Goal: Task Accomplishment & Management: Manage account settings

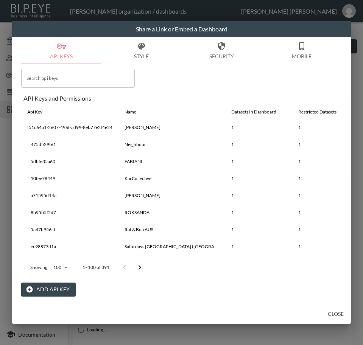
click at [169, 44] on button "Style" at bounding box center [141, 50] width 80 height 27
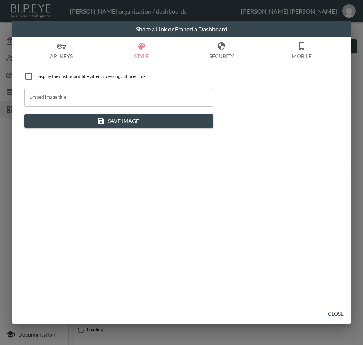
click at [354, 167] on div "Share a Link or Embed a Dashboard API Keys Style Security Mobile Display the da…" at bounding box center [181, 172] width 363 height 345
click at [339, 311] on button "Close" at bounding box center [335, 314] width 24 height 14
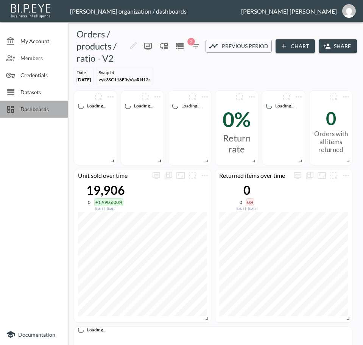
click at [25, 110] on span "Dashboards" at bounding box center [41, 109] width 42 height 8
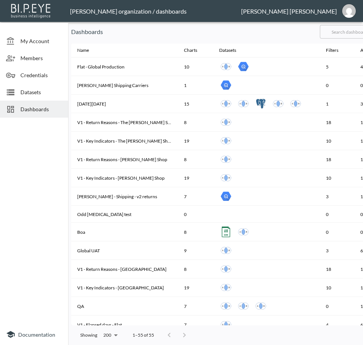
click at [355, 31] on input "text" at bounding box center [350, 31] width 61 height 19
click at [350, 29] on input "text" at bounding box center [350, 31] width 61 height 19
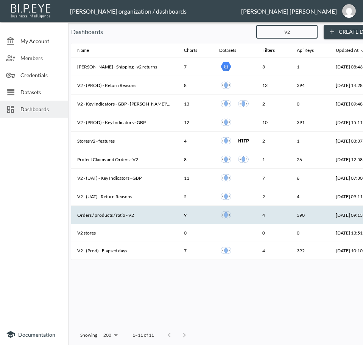
type input "V2"
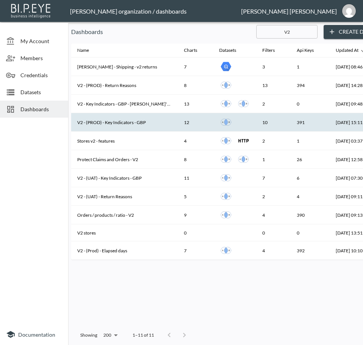
click at [131, 126] on th "V2 - (PROD) - Key Indicators - GBP" at bounding box center [124, 122] width 107 height 19
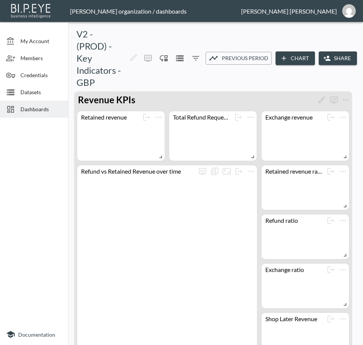
click at [345, 57] on button "Share" at bounding box center [337, 58] width 38 height 14
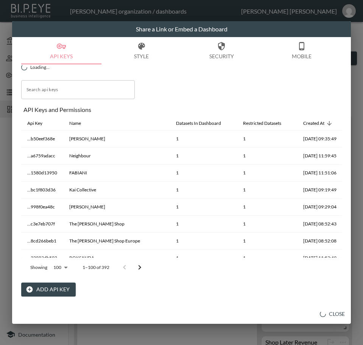
click at [50, 289] on button "Add API Key" at bounding box center [48, 289] width 54 height 14
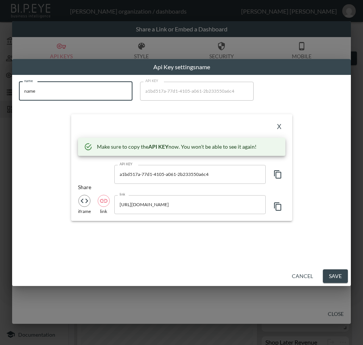
drag, startPoint x: 61, startPoint y: 95, endPoint x: 0, endPoint y: 110, distance: 63.3
click at [0, 110] on html "BI.P.EYE, Interactive Analytics Dashboards - app [PERSON_NAME] organization / d…" at bounding box center [181, 172] width 363 height 345
paste input "[PERSON_NAME]-swap"
type input "[PERSON_NAME]-swap"
click at [279, 172] on icon "button" at bounding box center [277, 174] width 9 height 9
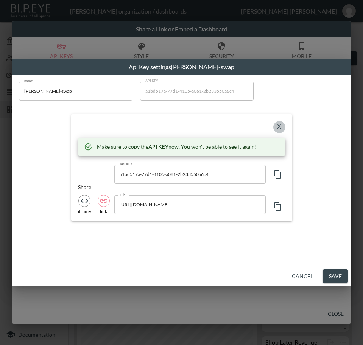
click at [281, 123] on button "X" at bounding box center [279, 127] width 12 height 12
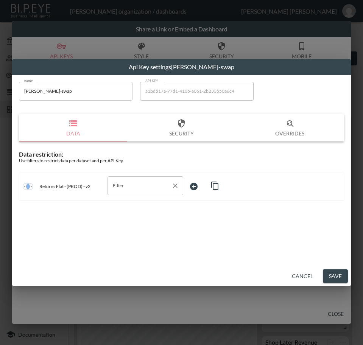
click at [141, 192] on div "Filter" at bounding box center [145, 185] width 76 height 19
click at [129, 223] on span "swap_id" at bounding box center [145, 226] width 64 height 7
type input "swap_id"
click at [202, 190] on body "BI.P.EYE, Interactive Analytics Dashboards - app [PERSON_NAME] organization / d…" at bounding box center [181, 172] width 363 height 345
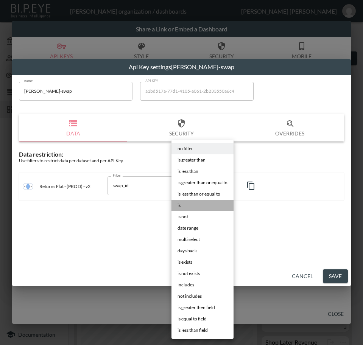
click at [197, 205] on li "is" at bounding box center [202, 205] width 62 height 11
type input "is"
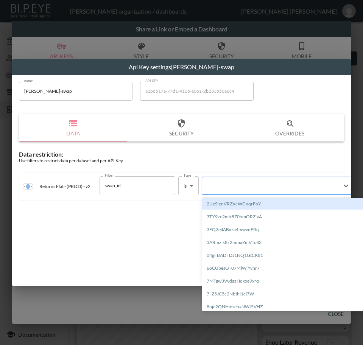
click at [248, 190] on div at bounding box center [270, 185] width 137 height 10
paste input "sRF4GiPALXPpGLCOYPOJ"
type input "sRF4GiPALXPpGLCOYPOJ"
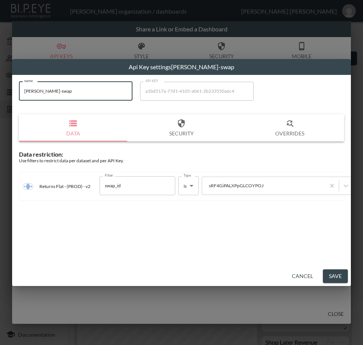
drag, startPoint x: 59, startPoint y: 89, endPoint x: 11, endPoint y: 105, distance: 50.7
click at [11, 105] on div "Api Key settings [PERSON_NAME]-swap name [PERSON_NAME]-swap name API KEY a1bd51…" at bounding box center [181, 172] width 363 height 345
click at [329, 273] on button "Save" at bounding box center [335, 276] width 25 height 14
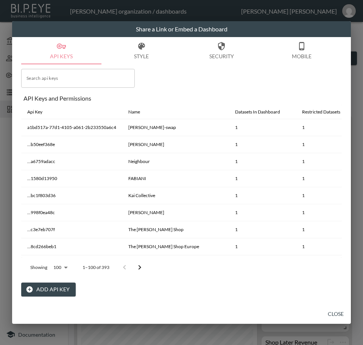
click at [339, 310] on button "Close" at bounding box center [335, 314] width 24 height 14
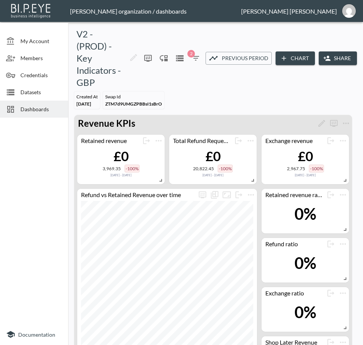
click at [34, 108] on span "Dashboards" at bounding box center [41, 109] width 42 height 8
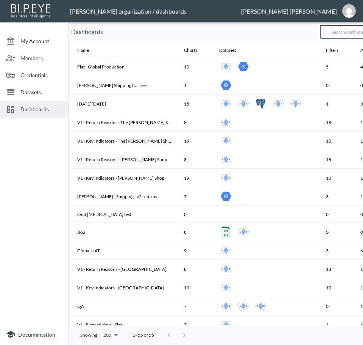
click at [351, 36] on input "text" at bounding box center [350, 31] width 61 height 19
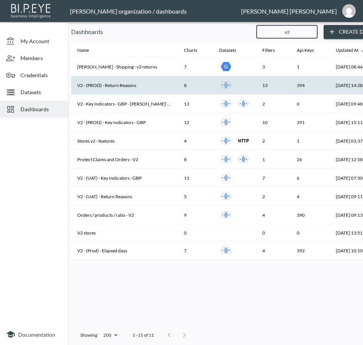
type input "v2"
click at [129, 85] on th "V2 - (PROD) - Return Reasons" at bounding box center [124, 85] width 107 height 19
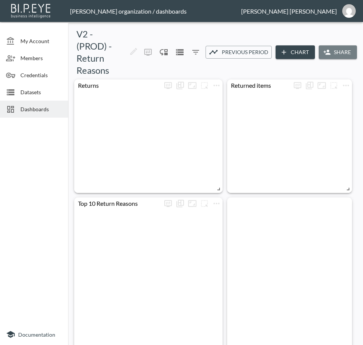
click at [335, 50] on button "Share" at bounding box center [337, 52] width 38 height 14
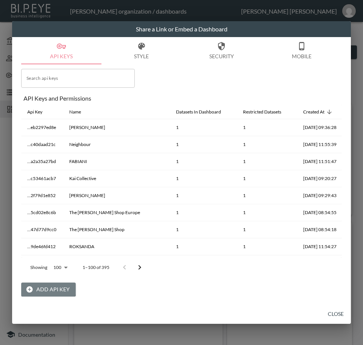
click at [42, 289] on button "Add API Key" at bounding box center [48, 289] width 54 height 14
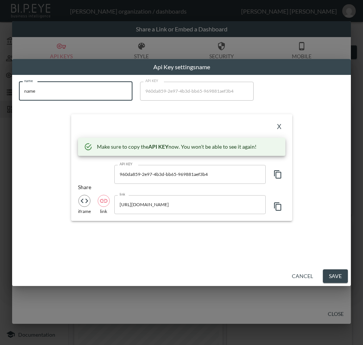
drag, startPoint x: 88, startPoint y: 93, endPoint x: 9, endPoint y: 104, distance: 79.7
click at [9, 104] on div "Api Key settings name name name name API KEY 960da859-2e97-4b3d-bb65-969881aef3…" at bounding box center [181, 172] width 363 height 345
paste input "[PERSON_NAME]-swap"
type input "[PERSON_NAME]-swap"
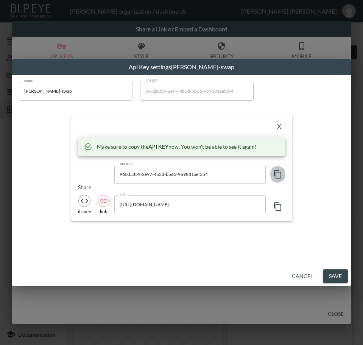
drag, startPoint x: 275, startPoint y: 174, endPoint x: 281, endPoint y: 174, distance: 6.4
click at [275, 174] on icon "button" at bounding box center [277, 174] width 9 height 9
click at [278, 124] on button "X" at bounding box center [279, 127] width 12 height 12
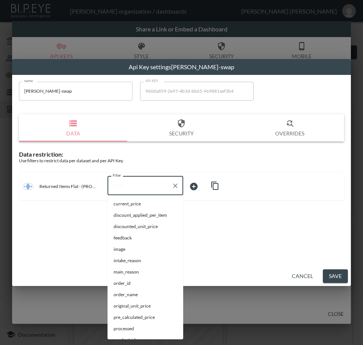
click at [137, 185] on input "Filter" at bounding box center [139, 186] width 57 height 12
paste input "sRF4GiPALXPpGLCOYPOJ"
type input "sRF4GiPALXPpGLCOYPOJ"
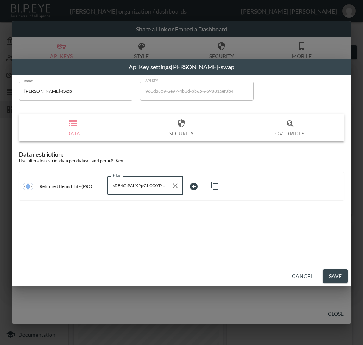
click at [182, 186] on div "sRF4GiPALXPpGLCOYPOJ Filter" at bounding box center [145, 185] width 76 height 19
click at [174, 187] on icon "Clear" at bounding box center [175, 186] width 8 height 8
click at [123, 239] on span "swap_id" at bounding box center [145, 237] width 64 height 7
type input "swap_id"
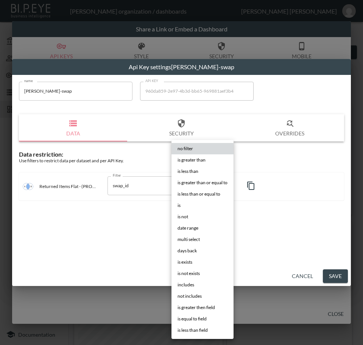
click at [201, 185] on body "BI.P.EYE, Interactive Analytics Dashboards - app [PERSON_NAME] organization / d…" at bounding box center [181, 172] width 363 height 345
click at [194, 206] on li "is" at bounding box center [202, 205] width 62 height 11
type input "is"
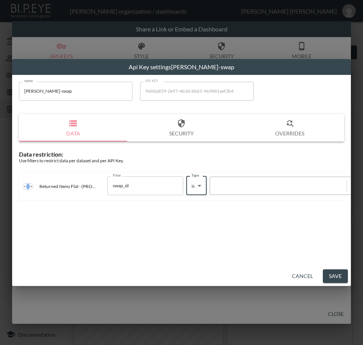
click at [299, 183] on div at bounding box center [278, 185] width 129 height 7
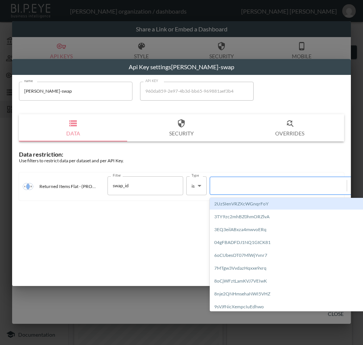
paste input "sRF4GiPALXPpGLCOYPOJ"
type input "sRF4GiPALXPpGLCOYPOJ"
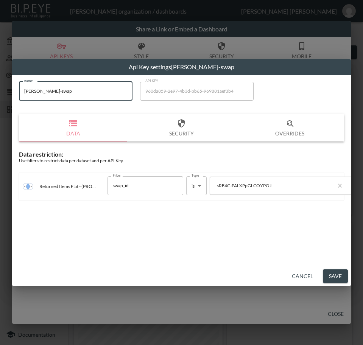
drag, startPoint x: 27, startPoint y: 95, endPoint x: 6, endPoint y: 99, distance: 21.8
click at [6, 99] on div "Api Key settings [PERSON_NAME]-swap name [PERSON_NAME]-swap name API KEY 960da8…" at bounding box center [181, 172] width 363 height 345
click at [333, 278] on button "Save" at bounding box center [335, 276] width 25 height 14
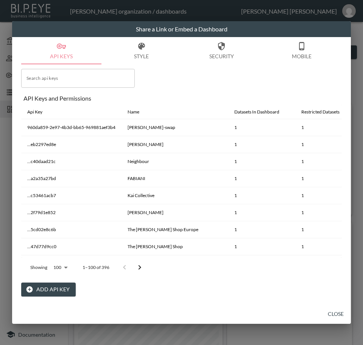
click at [332, 311] on button "Close" at bounding box center [335, 314] width 24 height 14
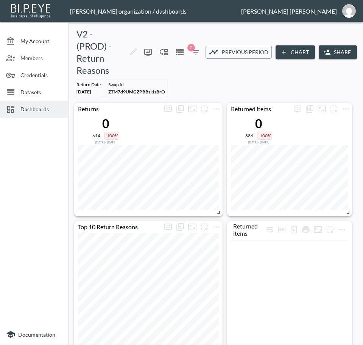
click at [45, 106] on span "Dashboards" at bounding box center [41, 109] width 42 height 8
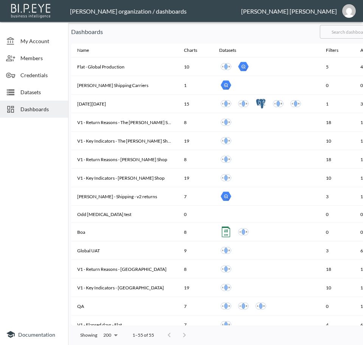
click at [349, 31] on input "text" at bounding box center [350, 31] width 61 height 19
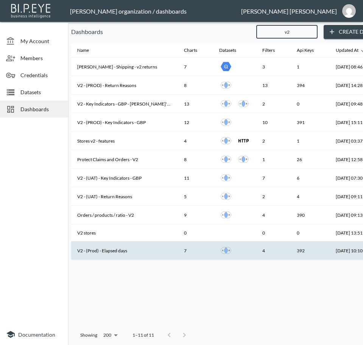
type input "v2"
click at [128, 250] on th "V2 - (Prod) - Elapsed days" at bounding box center [124, 250] width 107 height 19
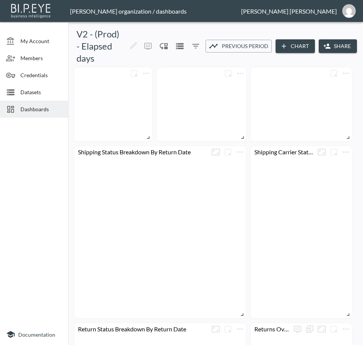
click at [341, 45] on button "Share" at bounding box center [337, 46] width 38 height 14
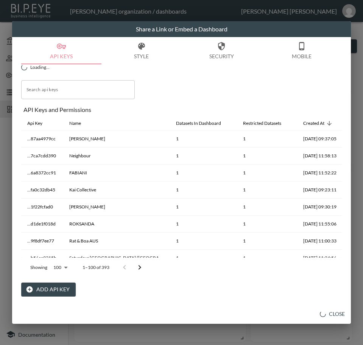
click at [43, 286] on button "Add API Key" at bounding box center [48, 289] width 54 height 14
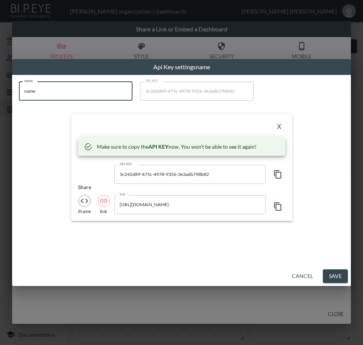
drag, startPoint x: 51, startPoint y: 88, endPoint x: 0, endPoint y: 106, distance: 54.2
click at [0, 106] on html "BI.P.EYE, Interactive Analytics Dashboards - app [PERSON_NAME] organization / d…" at bounding box center [181, 172] width 363 height 345
paste input "[PERSON_NAME]-swap"
type input "[PERSON_NAME]-swap"
click at [281, 175] on icon "button" at bounding box center [277, 174] width 9 height 9
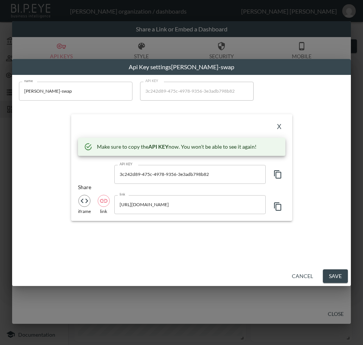
click at [278, 125] on button "X" at bounding box center [279, 127] width 12 height 12
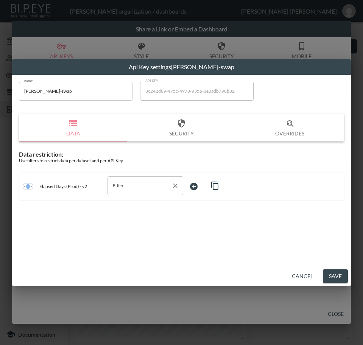
click at [131, 184] on input "Filter" at bounding box center [139, 186] width 57 height 12
click at [125, 216] on span "swap_id" at bounding box center [145, 215] width 64 height 7
type input "swap_id"
click at [211, 183] on body "BI.P.EYE, Interactive Analytics Dashboards - app [PERSON_NAME] organization / d…" at bounding box center [181, 172] width 363 height 345
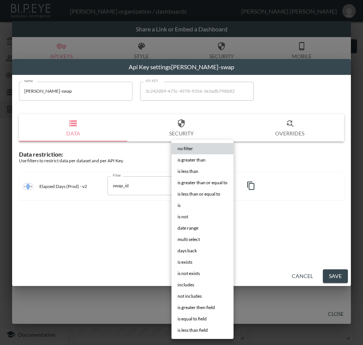
click at [197, 202] on li "is" at bounding box center [202, 205] width 62 height 11
type input "is"
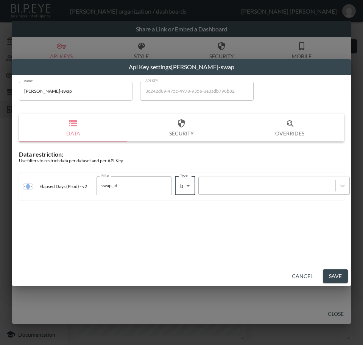
click at [230, 189] on div at bounding box center [266, 185] width 129 height 7
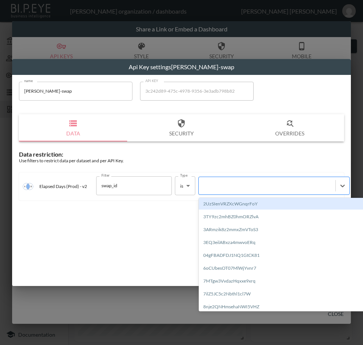
paste input "sRF4GiPALXPpGLCOYPOJ"
type input "sRF4GiPALXPpGLCOYPOJ"
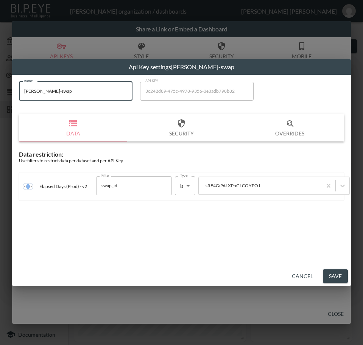
drag, startPoint x: 17, startPoint y: 93, endPoint x: 9, endPoint y: 94, distance: 7.6
click at [9, 94] on div "Api Key settings [PERSON_NAME]-swap name [PERSON_NAME]-swap name API KEY 3c242d…" at bounding box center [181, 172] width 363 height 345
click at [337, 274] on button "Save" at bounding box center [335, 276] width 25 height 14
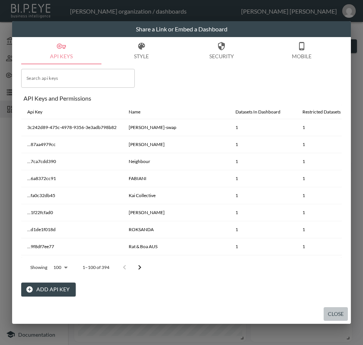
click at [337, 314] on button "Close" at bounding box center [335, 314] width 24 height 14
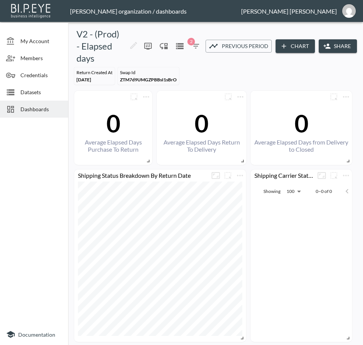
click at [41, 111] on span "Dashboards" at bounding box center [41, 109] width 42 height 8
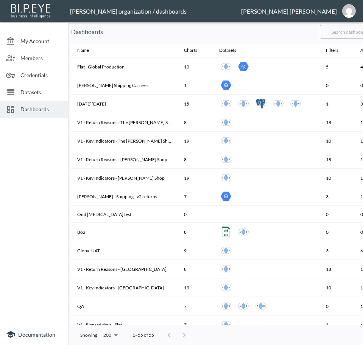
click at [355, 33] on input "text" at bounding box center [350, 31] width 61 height 19
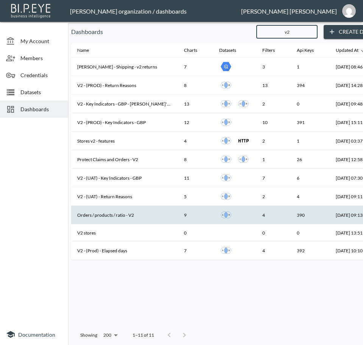
type input "v2"
click at [133, 214] on th "Orders / products / ratio - V2" at bounding box center [124, 215] width 107 height 19
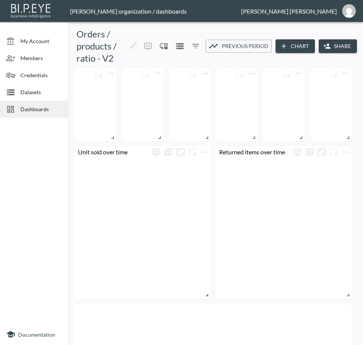
click at [326, 43] on icon "button" at bounding box center [327, 46] width 8 height 8
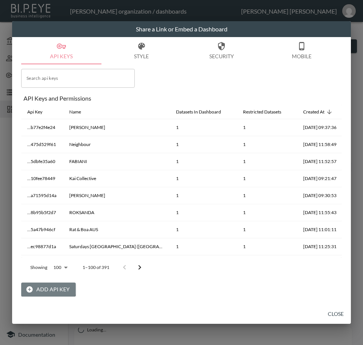
click at [45, 288] on button "Add API Key" at bounding box center [48, 289] width 54 height 14
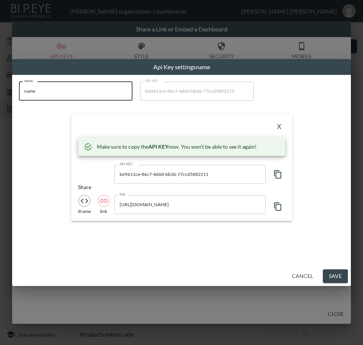
drag, startPoint x: 41, startPoint y: 93, endPoint x: 0, endPoint y: 97, distance: 41.8
click at [0, 97] on html "BI.P.EYE, Interactive Analytics Dashboards - app [PERSON_NAME] organization / d…" at bounding box center [181, 172] width 363 height 345
paste input "[PERSON_NAME]-swap"
type input "[PERSON_NAME]-swap"
click at [278, 170] on icon "button" at bounding box center [277, 174] width 9 height 9
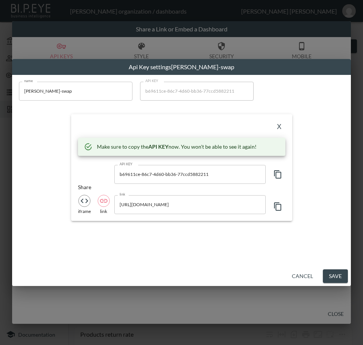
click at [277, 125] on button "X" at bounding box center [279, 127] width 12 height 12
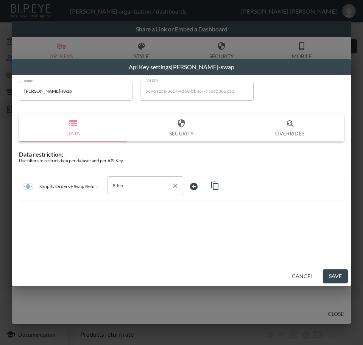
click at [133, 191] on input "Filter" at bounding box center [139, 186] width 57 height 12
drag, startPoint x: 119, startPoint y: 227, endPoint x: 124, endPoint y: 227, distance: 4.6
click at [120, 226] on span "swap_id" at bounding box center [145, 226] width 64 height 7
type input "swap_id"
click at [202, 183] on body "BI.P.EYE, Interactive Analytics Dashboards - app [PERSON_NAME] organization / d…" at bounding box center [181, 172] width 363 height 345
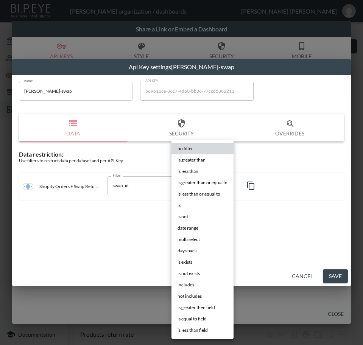
click at [191, 206] on li "is" at bounding box center [202, 205] width 62 height 11
type input "is"
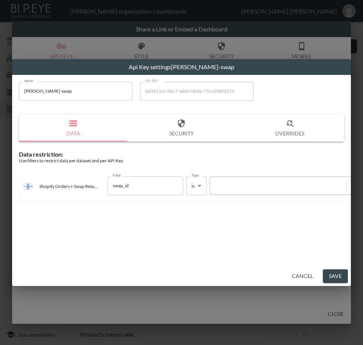
click at [254, 187] on div at bounding box center [278, 185] width 129 height 7
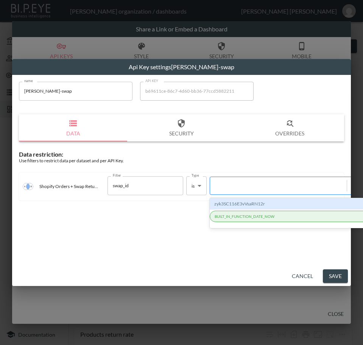
paste input "sRF4GiPALXPpGLCOYPOJ"
type input "sRF4GiPALXPpGLCOYPOJ"
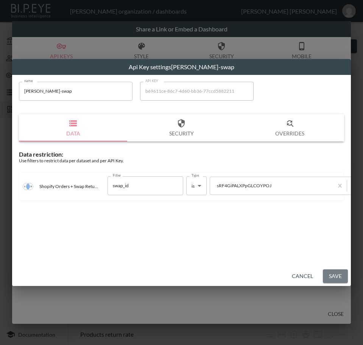
click at [331, 270] on button "Save" at bounding box center [335, 276] width 25 height 14
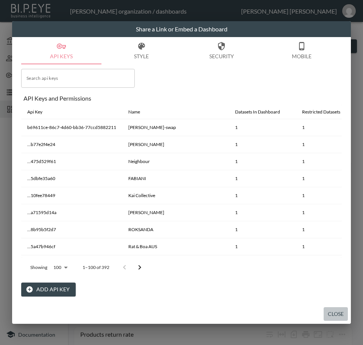
click at [338, 312] on button "Close" at bounding box center [335, 314] width 24 height 14
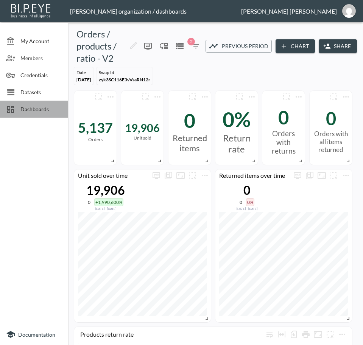
click at [48, 107] on span "Dashboards" at bounding box center [41, 109] width 42 height 8
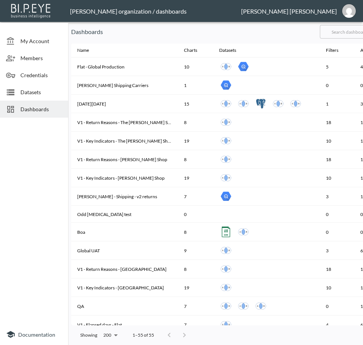
click at [346, 27] on input "text" at bounding box center [350, 31] width 61 height 19
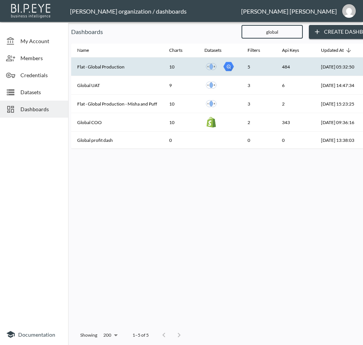
type input "global"
click at [129, 68] on th "Flat - Global Production" at bounding box center [117, 66] width 92 height 19
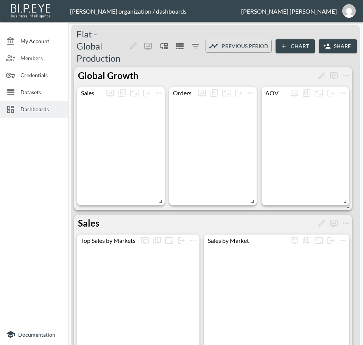
click at [334, 46] on button "Share" at bounding box center [337, 46] width 38 height 14
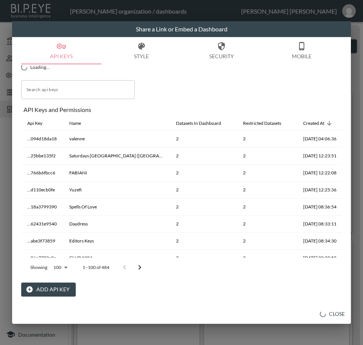
click at [53, 288] on button "Add API Key" at bounding box center [48, 289] width 54 height 14
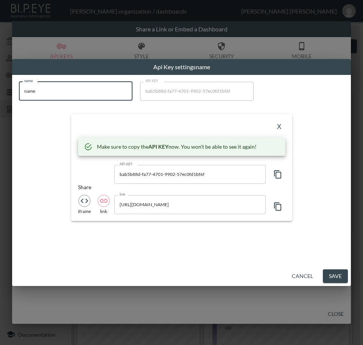
drag, startPoint x: 67, startPoint y: 97, endPoint x: 0, endPoint y: 102, distance: 67.5
click at [0, 102] on html "BI.P.EYE, Interactive Analytics Dashboards - app [PERSON_NAME] organization / d…" at bounding box center [181, 172] width 363 height 345
paste input "[PERSON_NAME]-swap"
type input "[PERSON_NAME]-swap"
click at [276, 175] on icon "button" at bounding box center [277, 174] width 9 height 9
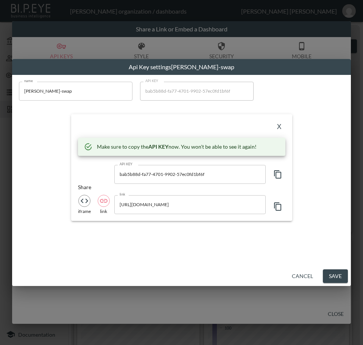
drag, startPoint x: 186, startPoint y: 205, endPoint x: 197, endPoint y: 205, distance: 11.0
click at [186, 205] on input "[URL][DOMAIN_NAME]" at bounding box center [189, 204] width 151 height 19
drag, startPoint x: 202, startPoint y: 205, endPoint x: 143, endPoint y: 205, distance: 58.6
click at [144, 206] on input "[URL][DOMAIN_NAME]" at bounding box center [189, 204] width 151 height 19
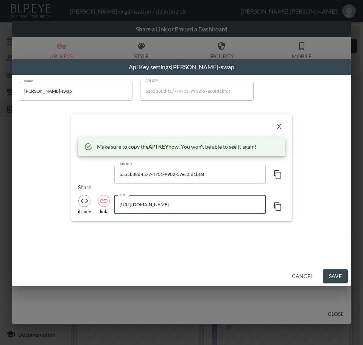
click at [182, 199] on input "[URL][DOMAIN_NAME]" at bounding box center [189, 204] width 151 height 19
drag, startPoint x: 247, startPoint y: 205, endPoint x: 216, endPoint y: 206, distance: 30.6
click at [240, 222] on div "name [PERSON_NAME]-swap name API KEY bab5b88d-fa77-4701-9902-57ec0fd1bf6f API K…" at bounding box center [181, 151] width 334 height 149
drag, startPoint x: 157, startPoint y: 203, endPoint x: 204, endPoint y: 203, distance: 47.3
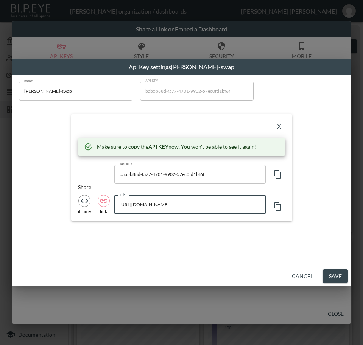
click at [204, 203] on input "[URL][DOMAIN_NAME]" at bounding box center [189, 204] width 151 height 19
click at [260, 126] on div "X" at bounding box center [181, 127] width 207 height 12
click at [280, 127] on button "X" at bounding box center [279, 127] width 12 height 12
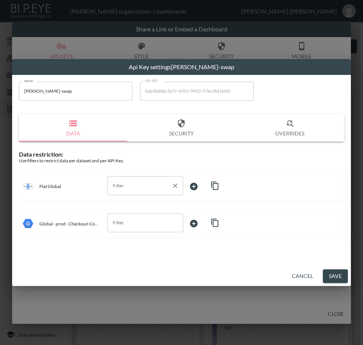
click at [141, 181] on input "Filter" at bounding box center [139, 186] width 57 height 12
click at [129, 228] on span "swapId" at bounding box center [145, 226] width 64 height 7
type input "swapId"
click at [200, 191] on body "BI.P.EYE, Interactive Analytics Dashboards - app [PERSON_NAME] organization / d…" at bounding box center [181, 172] width 363 height 345
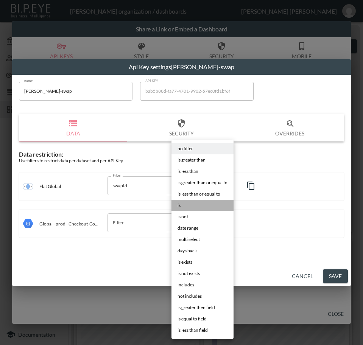
click at [197, 204] on li "is" at bounding box center [202, 205] width 62 height 11
type input "is"
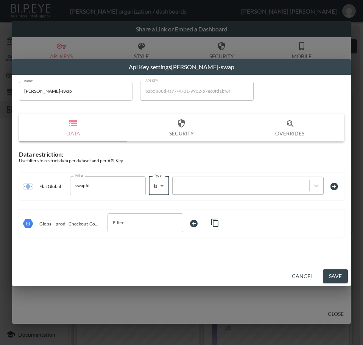
click at [256, 186] on div at bounding box center [240, 185] width 129 height 7
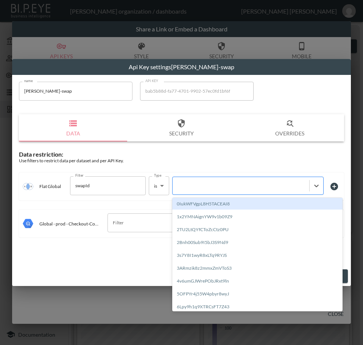
paste input "sRF4GiPALXPpGLCOYPOJ"
type input "sRF4GiPALXPpGLCOYPOJ"
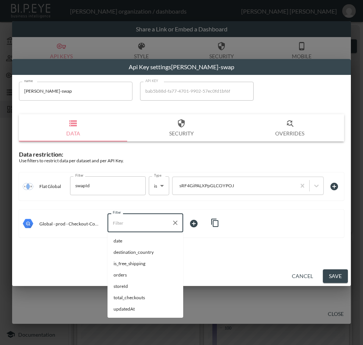
click at [139, 219] on input "Filter" at bounding box center [139, 223] width 57 height 12
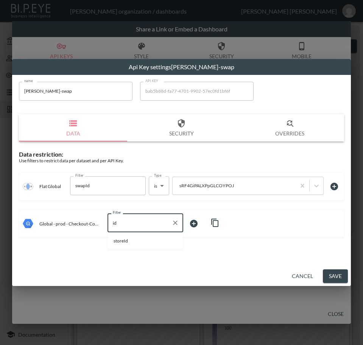
drag, startPoint x: 138, startPoint y: 226, endPoint x: 101, endPoint y: 225, distance: 36.7
click at [101, 225] on div "Filter id Filter" at bounding box center [160, 223] width 124 height 20
drag, startPoint x: 133, startPoint y: 224, endPoint x: 100, endPoint y: 229, distance: 33.6
click at [100, 229] on div "Filter swa Filter" at bounding box center [160, 223] width 124 height 20
click at [124, 237] on li "storeId" at bounding box center [145, 240] width 76 height 11
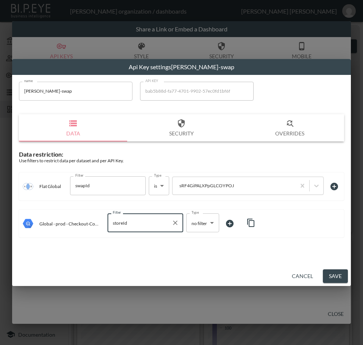
type input "storeId"
click at [192, 227] on body "BI.P.EYE, Interactive Analytics Dashboards - app [PERSON_NAME] organization / d…" at bounding box center [181, 172] width 363 height 345
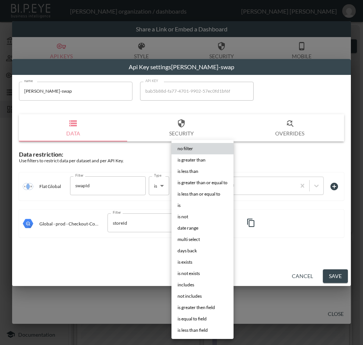
click at [132, 224] on div at bounding box center [181, 172] width 363 height 345
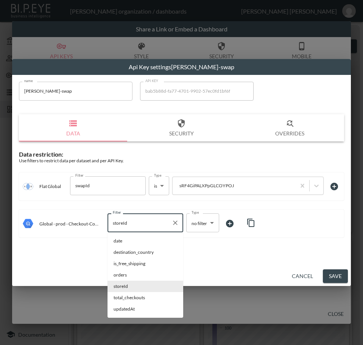
drag, startPoint x: 136, startPoint y: 223, endPoint x: 95, endPoint y: 224, distance: 41.6
click at [95, 224] on div "Global - prod - Checkout-Conversion Filter storeId Filter Type no filter no fil…" at bounding box center [181, 223] width 325 height 28
click at [176, 223] on icon "Clear" at bounding box center [175, 223] width 8 height 8
click at [147, 223] on input "Filter" at bounding box center [139, 223] width 57 height 12
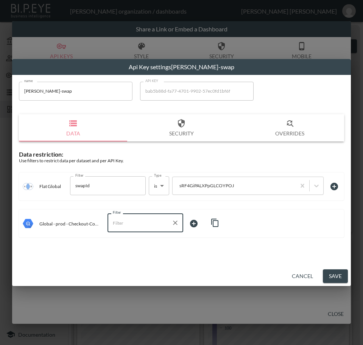
click at [337, 277] on button "Save" at bounding box center [335, 276] width 25 height 14
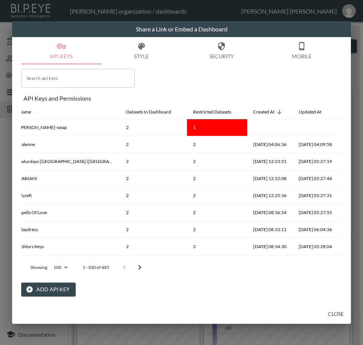
scroll to position [0, 124]
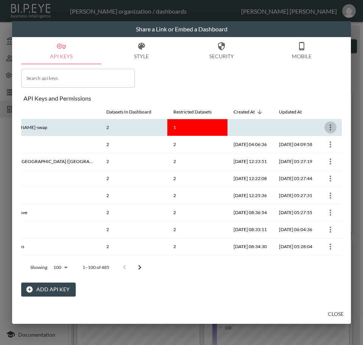
click at [329, 127] on icon "more" at bounding box center [330, 127] width 9 height 9
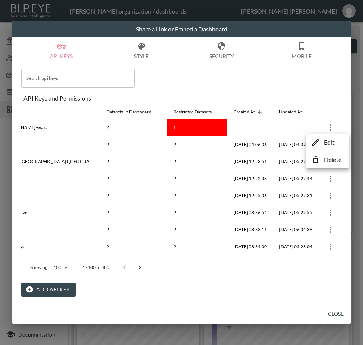
click at [333, 141] on p "Edit" at bounding box center [329, 142] width 11 height 9
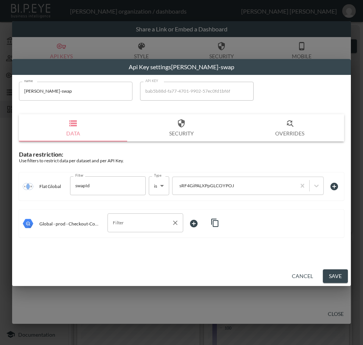
click at [141, 225] on input "Filter" at bounding box center [139, 223] width 57 height 12
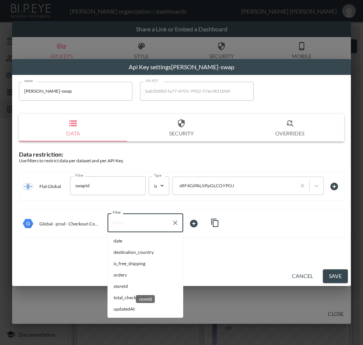
click at [125, 289] on span "storeId" at bounding box center [145, 286] width 64 height 7
type input "storeId"
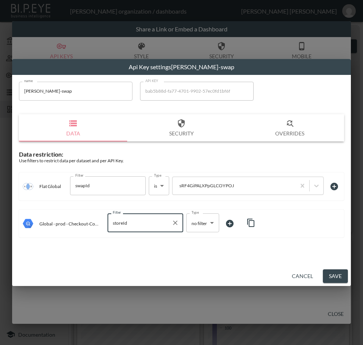
click at [190, 222] on body "BI.P.EYE, Interactive Analytics Dashboards - app [PERSON_NAME] organization / d…" at bounding box center [181, 172] width 363 height 345
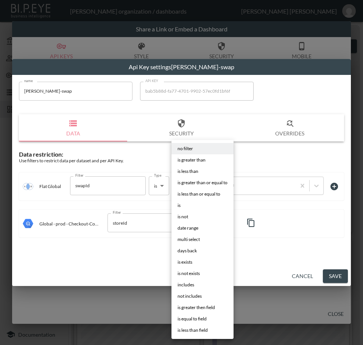
click at [198, 204] on li "is" at bounding box center [202, 205] width 62 height 11
type input "is"
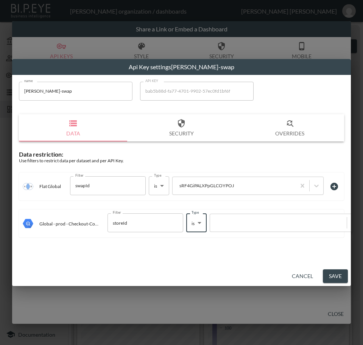
click at [236, 223] on div at bounding box center [278, 222] width 129 height 7
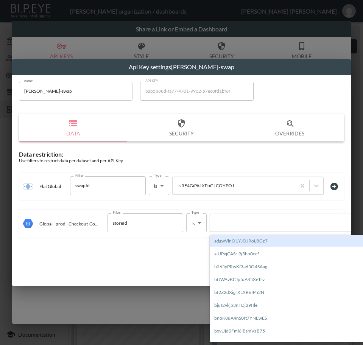
paste input "sRF4GiPALXPpGLCOYPOJ"
type input "sRF4GiPALXPpGLCOYPOJ"
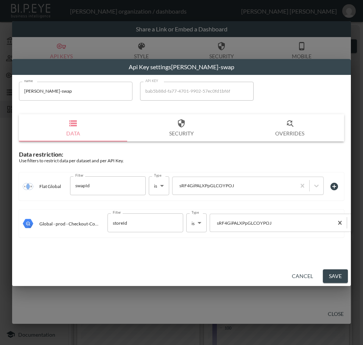
click at [326, 274] on button "Save" at bounding box center [335, 276] width 25 height 14
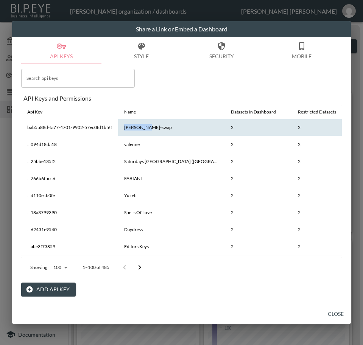
drag, startPoint x: 150, startPoint y: 126, endPoint x: 118, endPoint y: 129, distance: 32.3
click at [118, 127] on th "[PERSON_NAME]-swap" at bounding box center [171, 127] width 107 height 17
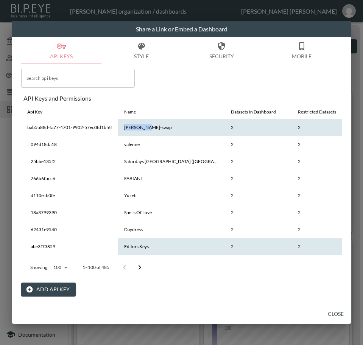
copy th "[PERSON_NAME]-swap"
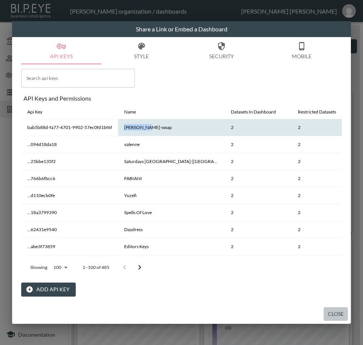
click at [331, 311] on button "Close" at bounding box center [335, 314] width 24 height 14
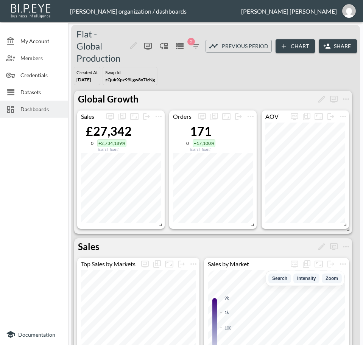
click at [23, 113] on span "Dashboards" at bounding box center [41, 109] width 42 height 8
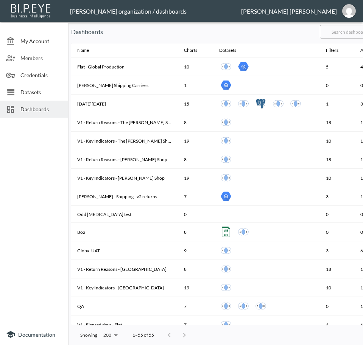
click at [352, 31] on input "text" at bounding box center [350, 31] width 61 height 19
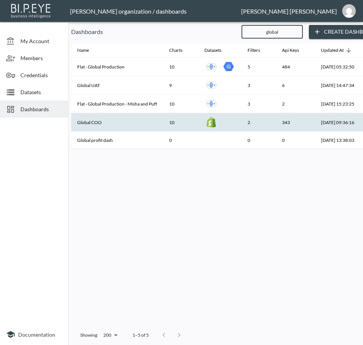
type input "global"
click at [94, 124] on th "Global COO" at bounding box center [117, 122] width 92 height 19
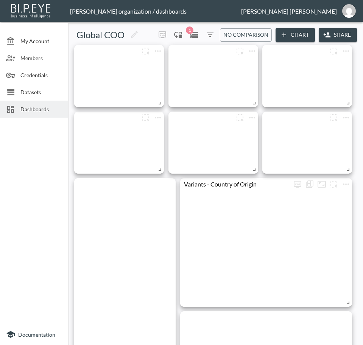
click at [341, 34] on button "Share" at bounding box center [337, 35] width 38 height 14
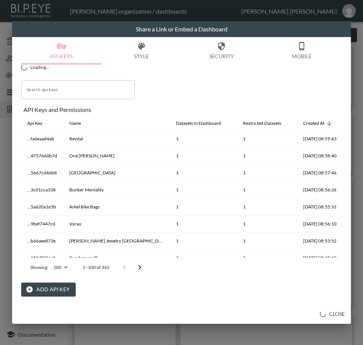
click at [49, 286] on button "Add API Key" at bounding box center [48, 289] width 54 height 14
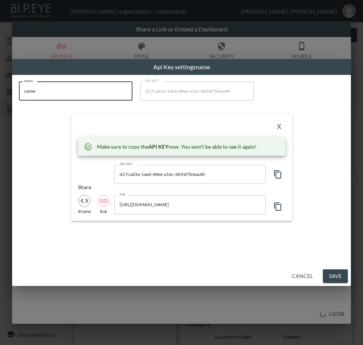
drag, startPoint x: 36, startPoint y: 92, endPoint x: 1, endPoint y: 102, distance: 36.7
click at [0, 96] on html "BI.P.EYE, Interactive Analytics Dashboards - app [PERSON_NAME] organization / d…" at bounding box center [181, 172] width 363 height 345
paste input "[PERSON_NAME]-swap"
type input "[PERSON_NAME]-swap"
click at [277, 172] on icon "button" at bounding box center [277, 174] width 9 height 9
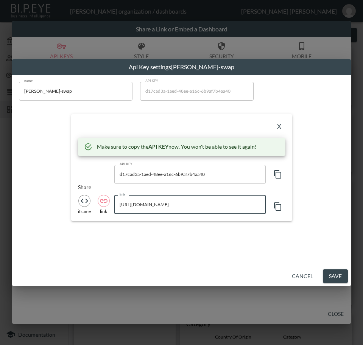
click at [201, 210] on input "[URL][DOMAIN_NAME]" at bounding box center [189, 204] width 151 height 19
drag, startPoint x: 206, startPoint y: 207, endPoint x: 153, endPoint y: 215, distance: 53.2
click at [153, 215] on div "X Make sure to copy the API KEY now. You won't be able to see it again! API KEY…" at bounding box center [181, 167] width 221 height 107
click at [157, 205] on input "[URL][DOMAIN_NAME]" at bounding box center [189, 204] width 151 height 19
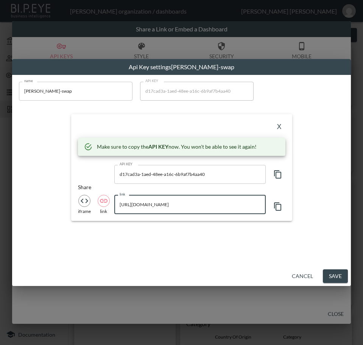
drag, startPoint x: 157, startPoint y: 205, endPoint x: 137, endPoint y: 205, distance: 20.0
click at [137, 205] on input "[URL][DOMAIN_NAME]" at bounding box center [189, 204] width 151 height 19
drag, startPoint x: 159, startPoint y: 201, endPoint x: 153, endPoint y: 204, distance: 7.1
click at [158, 201] on input "[URL][DOMAIN_NAME]" at bounding box center [189, 204] width 151 height 19
click at [150, 206] on input "[URL][DOMAIN_NAME]" at bounding box center [189, 204] width 151 height 19
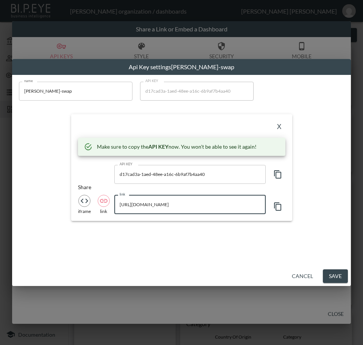
scroll to position [0, 121]
drag, startPoint x: 157, startPoint y: 205, endPoint x: 194, endPoint y: 205, distance: 37.1
click at [194, 205] on input "[URL][DOMAIN_NAME]" at bounding box center [189, 204] width 151 height 19
click at [281, 126] on button "X" at bounding box center [279, 127] width 12 height 12
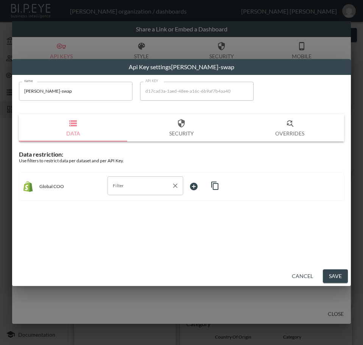
click at [142, 189] on input "Filter" at bounding box center [139, 186] width 57 height 12
click at [133, 213] on span "storeId" at bounding box center [145, 215] width 64 height 7
type input "storeId"
click at [208, 181] on body "BI.P.EYE, Interactive Analytics Dashboards - app [PERSON_NAME] organization / d…" at bounding box center [181, 172] width 363 height 345
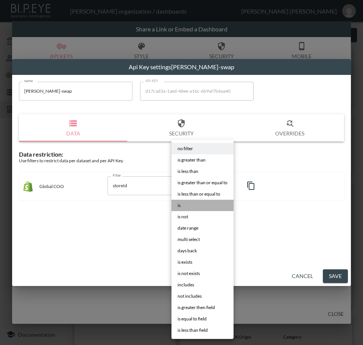
click at [180, 202] on span "is" at bounding box center [178, 205] width 3 height 7
type input "is"
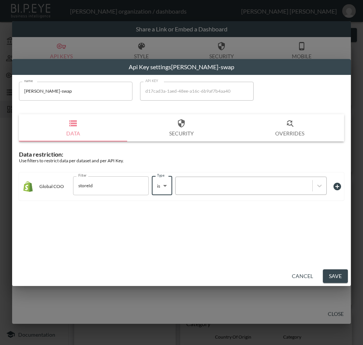
click at [268, 180] on div at bounding box center [243, 185] width 137 height 10
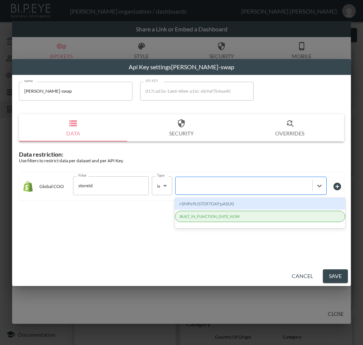
paste input "sRF4GiPALXPpGLCOYPOJ"
type input "sRF4GiPALXPpGLCOYPOJ"
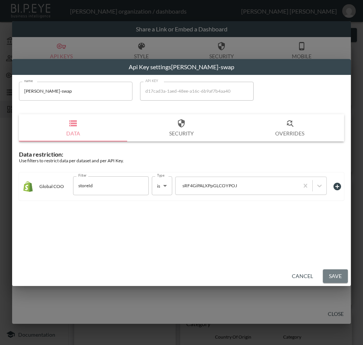
click at [329, 278] on button "Save" at bounding box center [335, 276] width 25 height 14
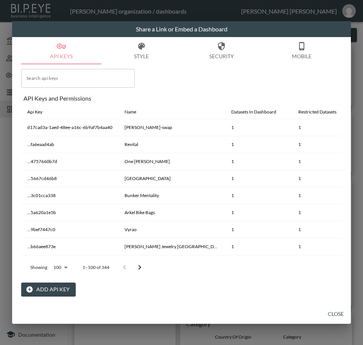
click at [333, 311] on button "Close" at bounding box center [335, 314] width 24 height 14
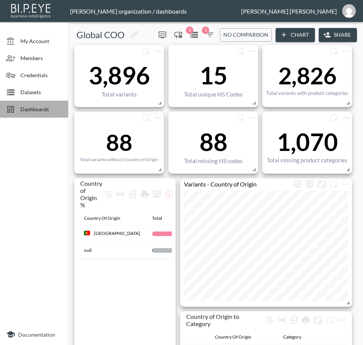
click at [21, 105] on span "Dashboards" at bounding box center [41, 109] width 42 height 8
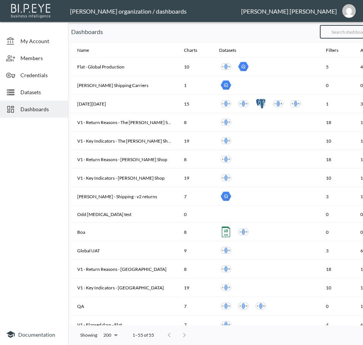
click at [351, 31] on input "text" at bounding box center [350, 31] width 61 height 19
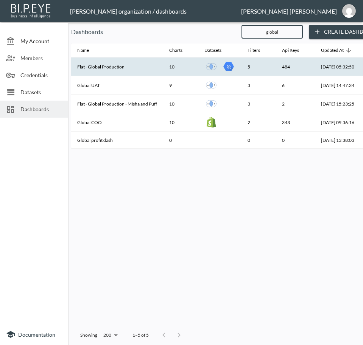
type input "global"
click at [148, 69] on th "Flat - Global Production" at bounding box center [117, 66] width 92 height 19
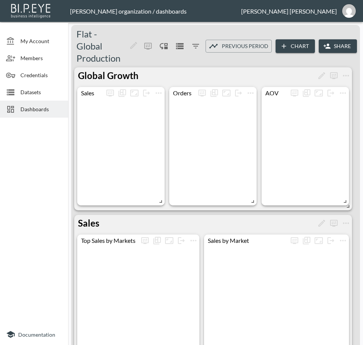
click at [334, 43] on button "Share" at bounding box center [337, 46] width 38 height 14
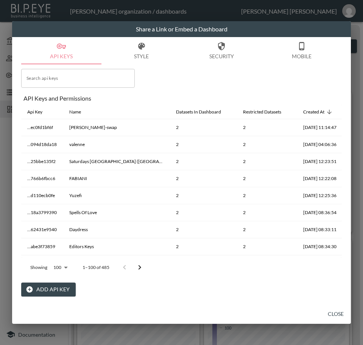
click at [142, 256] on div "API Keys and Permissions Api Key Name Datasets In Dashboard Restricted Datasets…" at bounding box center [181, 185] width 320 height 184
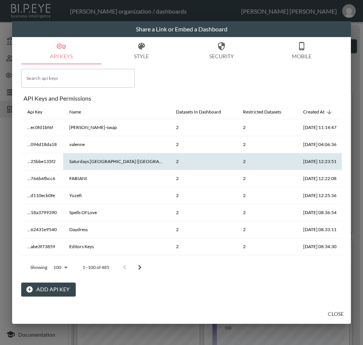
scroll to position [0, 70]
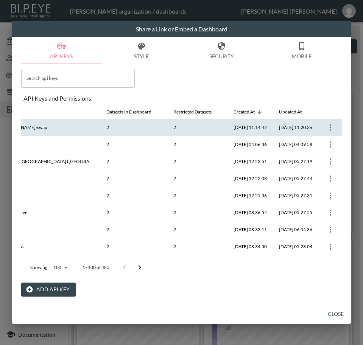
click at [327, 125] on icon "more" at bounding box center [330, 127] width 9 height 9
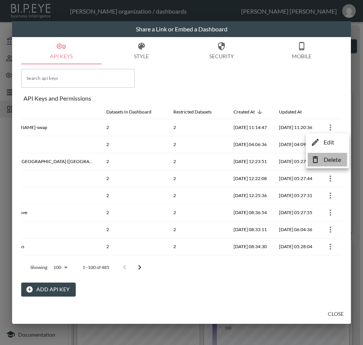
click at [324, 160] on p "Delete" at bounding box center [331, 159] width 17 height 9
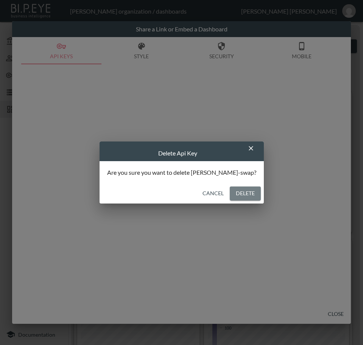
click at [230, 194] on button "Delete" at bounding box center [245, 193] width 31 height 14
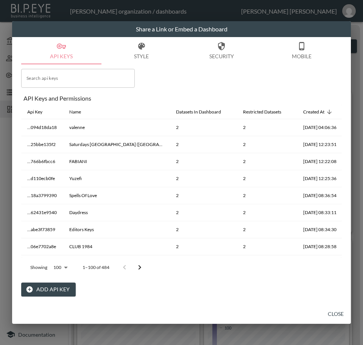
click at [34, 289] on button "Add API Key" at bounding box center [48, 289] width 54 height 14
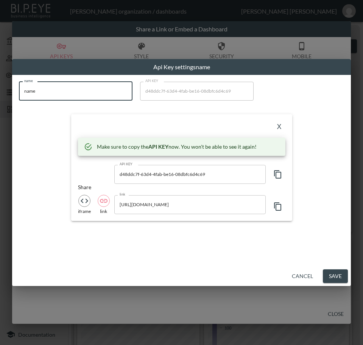
drag, startPoint x: 77, startPoint y: 92, endPoint x: 6, endPoint y: 107, distance: 72.2
click at [0, 100] on html "BI.P.EYE, Interactive Analytics Dashboards - app [PERSON_NAME] organization / d…" at bounding box center [181, 172] width 363 height 345
paste input "[PERSON_NAME]-swap"
type input "[PERSON_NAME]-swap"
click at [278, 175] on icon "button" at bounding box center [277, 174] width 9 height 9
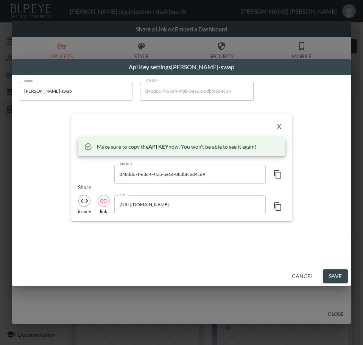
drag, startPoint x: 233, startPoint y: 206, endPoint x: 240, endPoint y: 209, distance: 7.7
click at [233, 206] on input "[URL][DOMAIN_NAME]" at bounding box center [189, 204] width 151 height 19
drag, startPoint x: 240, startPoint y: 206, endPoint x: 140, endPoint y: 208, distance: 100.6
click at [140, 208] on input "[URL][DOMAIN_NAME]" at bounding box center [189, 204] width 151 height 19
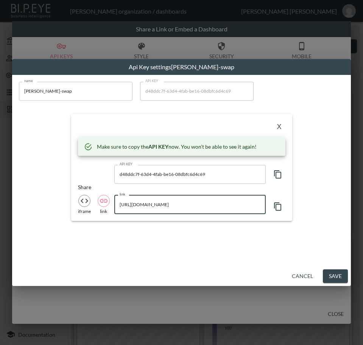
click at [156, 206] on input "[URL][DOMAIN_NAME]" at bounding box center [189, 204] width 151 height 19
click at [157, 202] on input "[URL][DOMAIN_NAME]" at bounding box center [189, 204] width 151 height 19
drag, startPoint x: 157, startPoint y: 202, endPoint x: 160, endPoint y: 209, distance: 7.4
click at [160, 209] on input "[URL][DOMAIN_NAME]" at bounding box center [189, 204] width 151 height 19
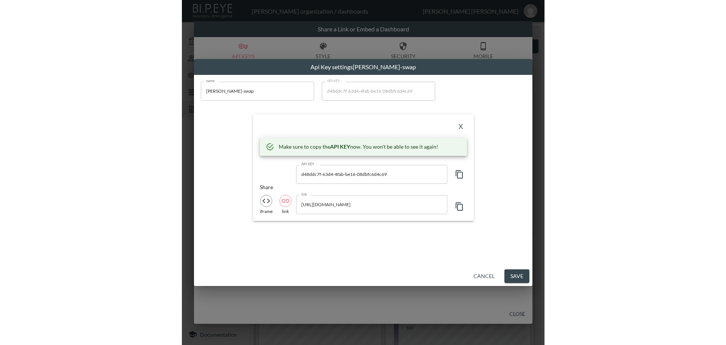
scroll to position [0, 0]
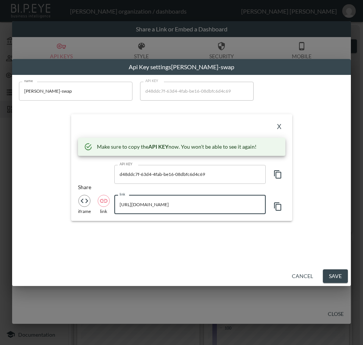
click at [281, 126] on button "X" at bounding box center [279, 127] width 12 height 12
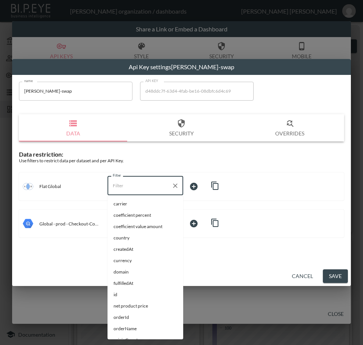
click at [158, 189] on input "Filter" at bounding box center [139, 186] width 57 height 12
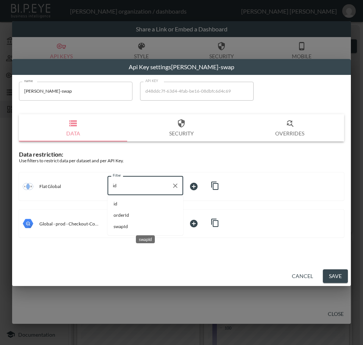
click at [126, 226] on span "swapId" at bounding box center [145, 226] width 64 height 7
type input "swapId"
click at [146, 227] on input "Filter" at bounding box center [139, 223] width 57 height 12
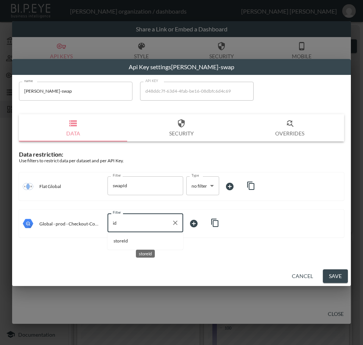
drag, startPoint x: 141, startPoint y: 240, endPoint x: 170, endPoint y: 225, distance: 33.0
click at [141, 240] on span "storeId" at bounding box center [145, 240] width 64 height 7
type input "storeId"
click at [206, 219] on body "BI.P.EYE, Interactive Analytics Dashboards - app [PERSON_NAME] organization / d…" at bounding box center [181, 172] width 363 height 345
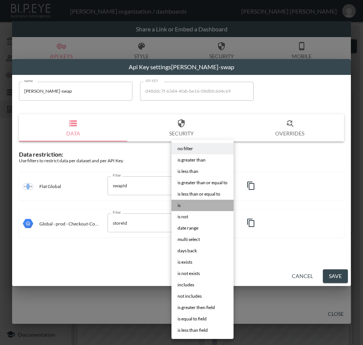
click at [184, 209] on li "is" at bounding box center [202, 205] width 62 height 11
type input "is"
click at [214, 188] on body "BI.P.EYE, Interactive Analytics Dashboards - app [PERSON_NAME] organization / d…" at bounding box center [181, 172] width 363 height 345
click at [185, 207] on li "is" at bounding box center [202, 205] width 62 height 11
type input "is"
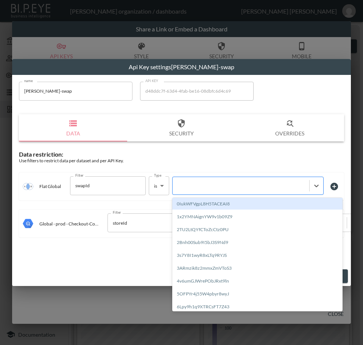
click at [266, 188] on div at bounding box center [240, 185] width 129 height 7
paste input "sRF4GiPALXPpGLCOYPOJ"
type input "sRF4GiPALXPpGLCOYPOJ"
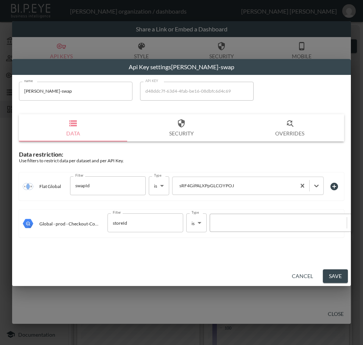
click at [263, 223] on div at bounding box center [278, 222] width 129 height 7
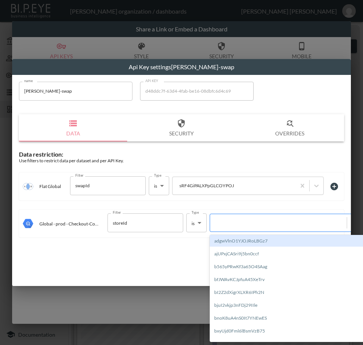
paste input "sRF4GiPALXPpGLCOYPOJ"
type input "sRF4GiPALXPpGLCOYPOJ"
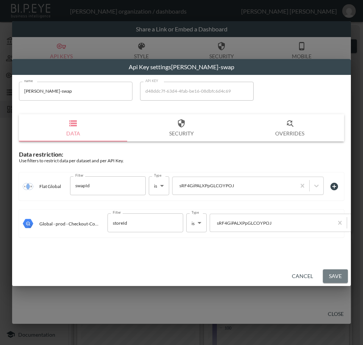
click at [334, 274] on button "Save" at bounding box center [335, 276] width 25 height 14
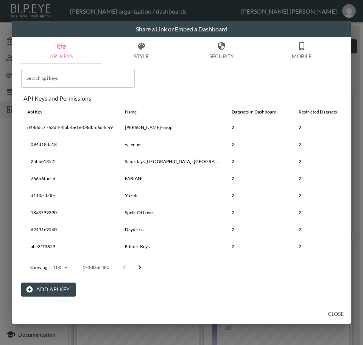
click at [340, 307] on button "Close" at bounding box center [335, 314] width 24 height 14
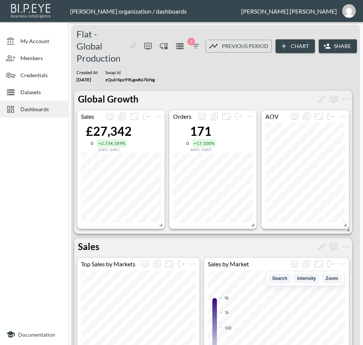
click at [24, 106] on span "Dashboards" at bounding box center [41, 109] width 42 height 8
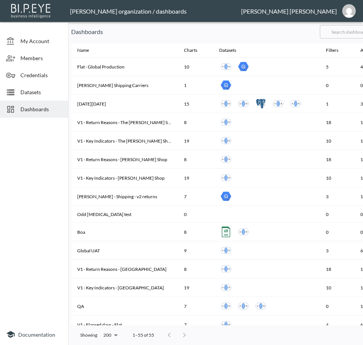
click at [347, 30] on input "text" at bounding box center [350, 31] width 61 height 19
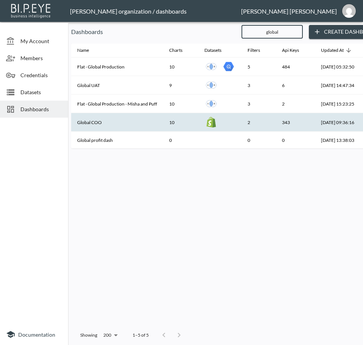
type input "global"
click at [231, 119] on div at bounding box center [219, 122] width 31 height 14
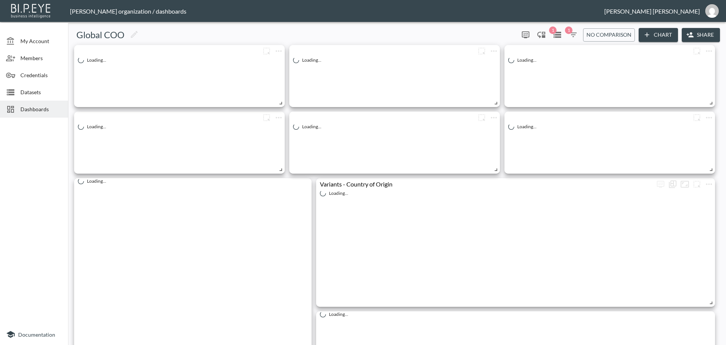
click at [362, 32] on button "Share" at bounding box center [701, 35] width 38 height 14
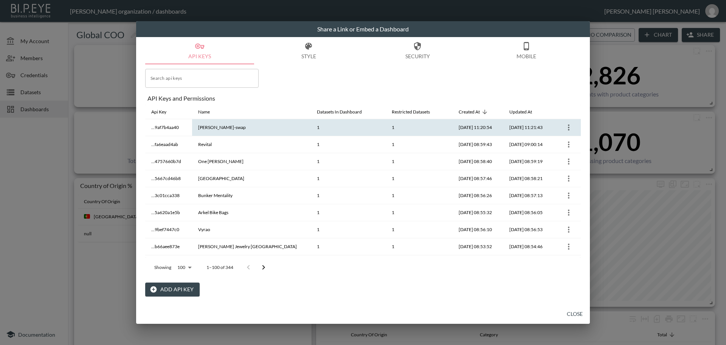
click at [362, 130] on icon "more" at bounding box center [569, 127] width 2 height 6
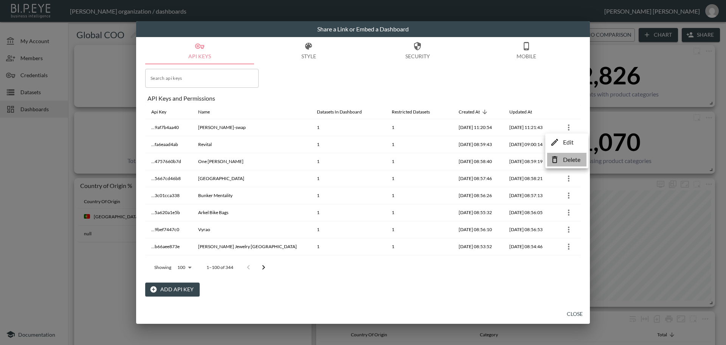
click at [362, 157] on icon at bounding box center [554, 159] width 9 height 9
